Goal: Find specific page/section: Find specific page/section

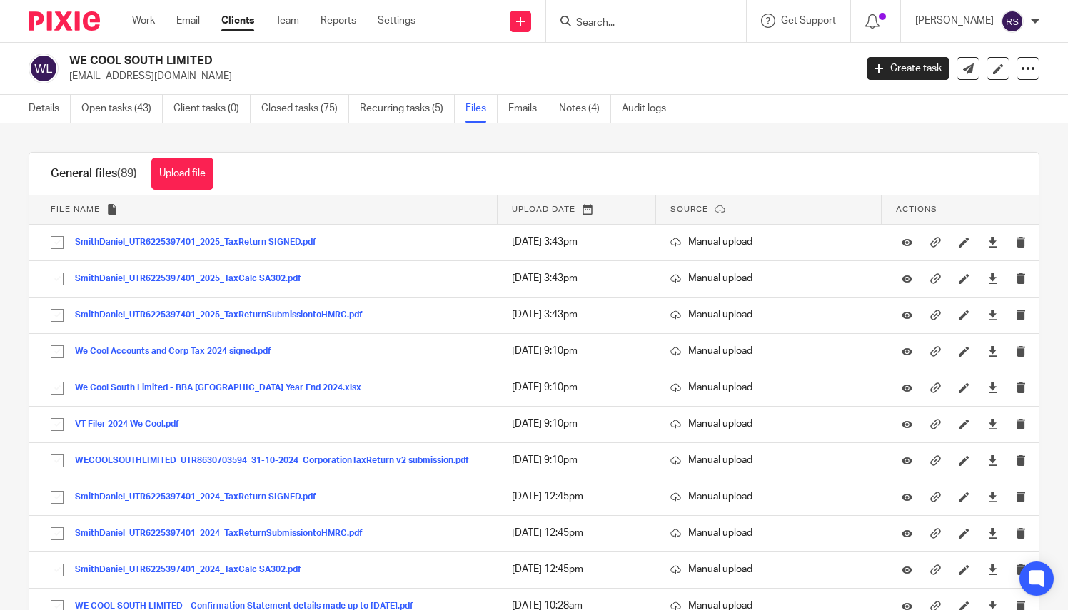
click at [607, 26] on input "Search" at bounding box center [638, 23] width 128 height 13
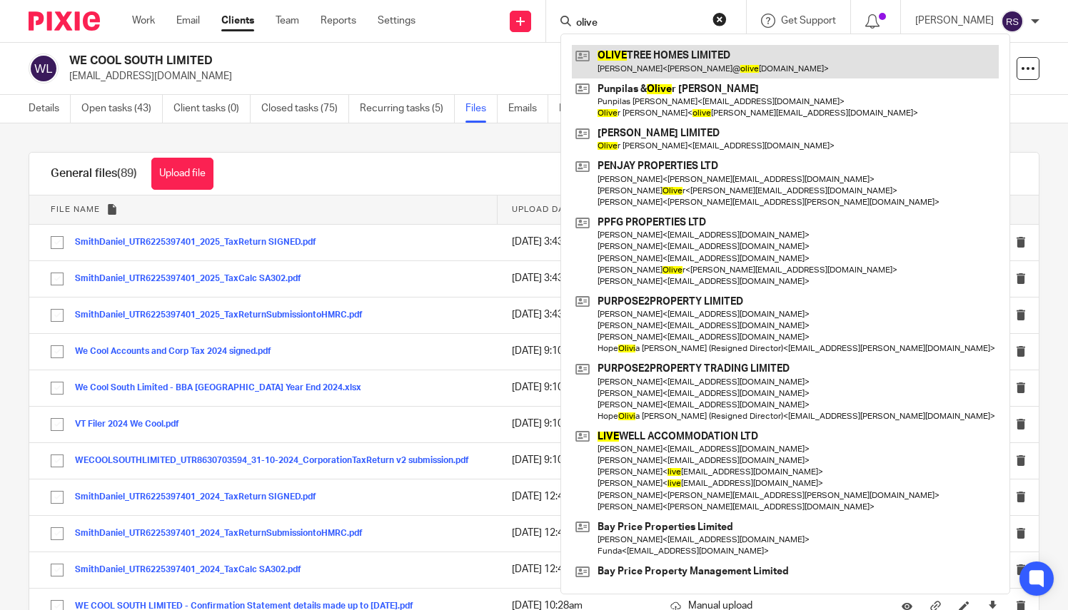
type input "olive"
click at [665, 61] on link at bounding box center [785, 61] width 427 height 33
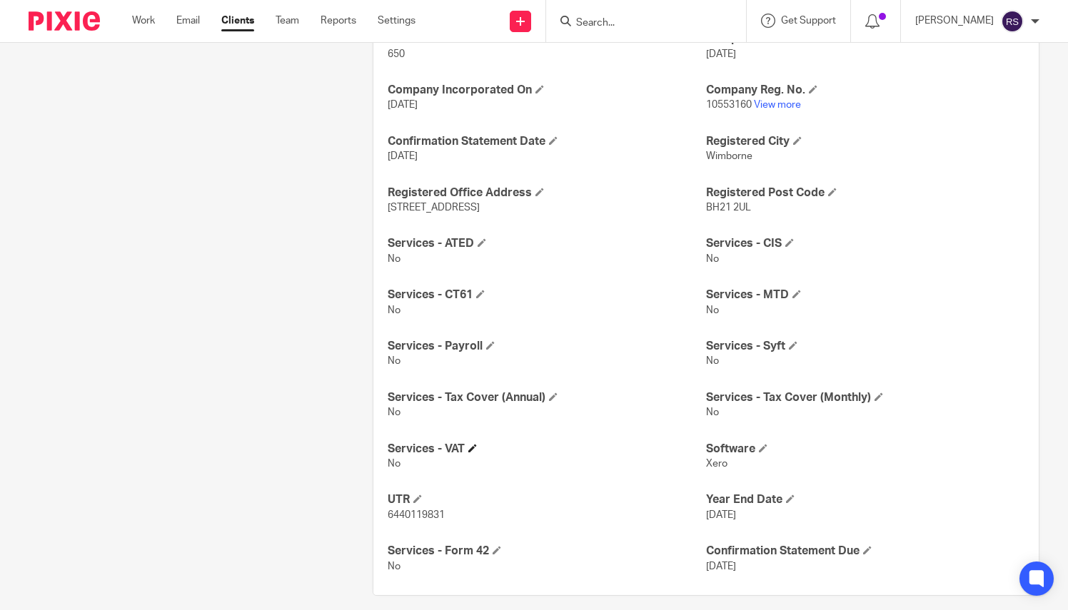
scroll to position [428, 0]
